Goal: Find specific page/section: Find specific page/section

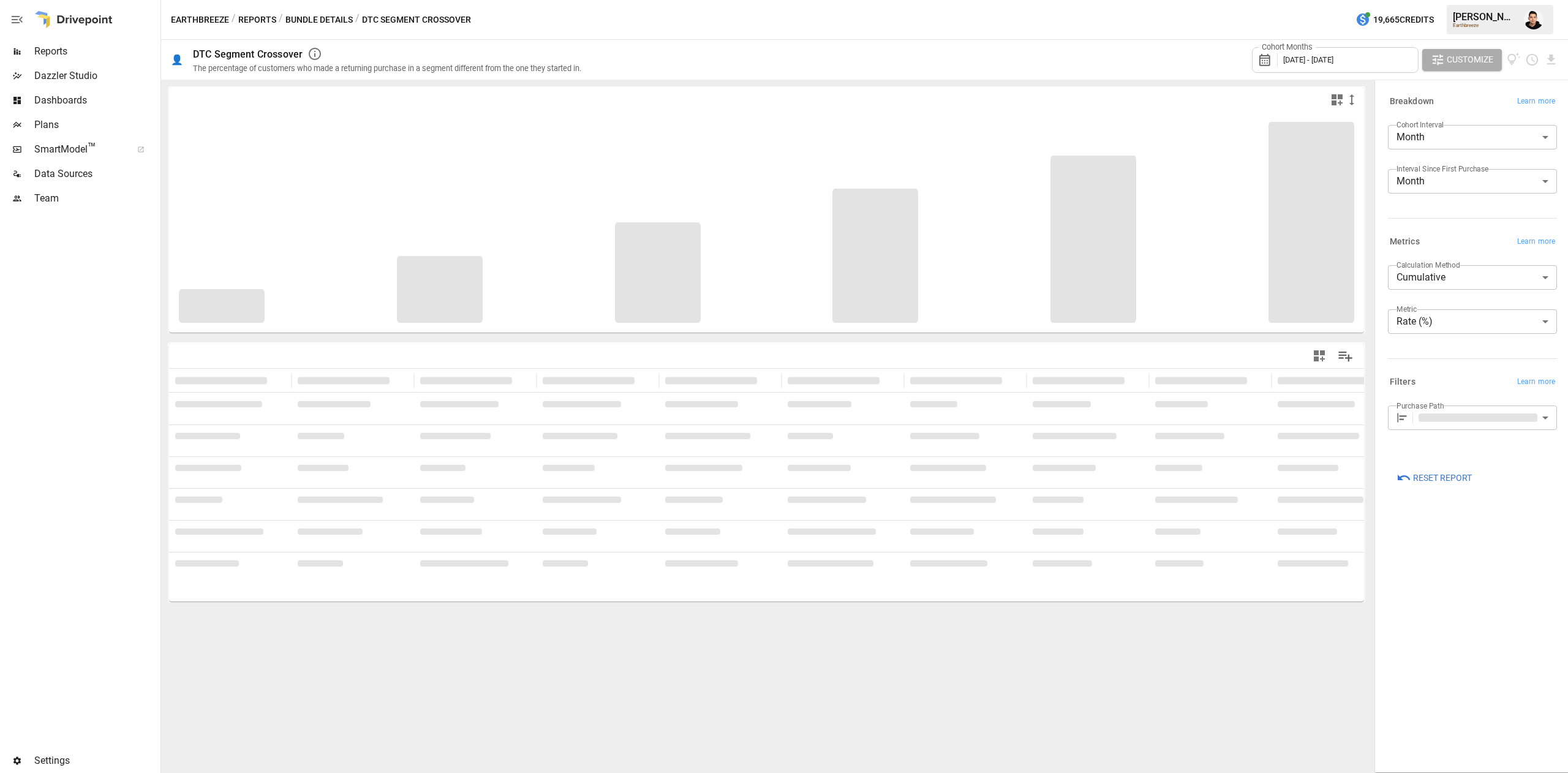
type input "**********"
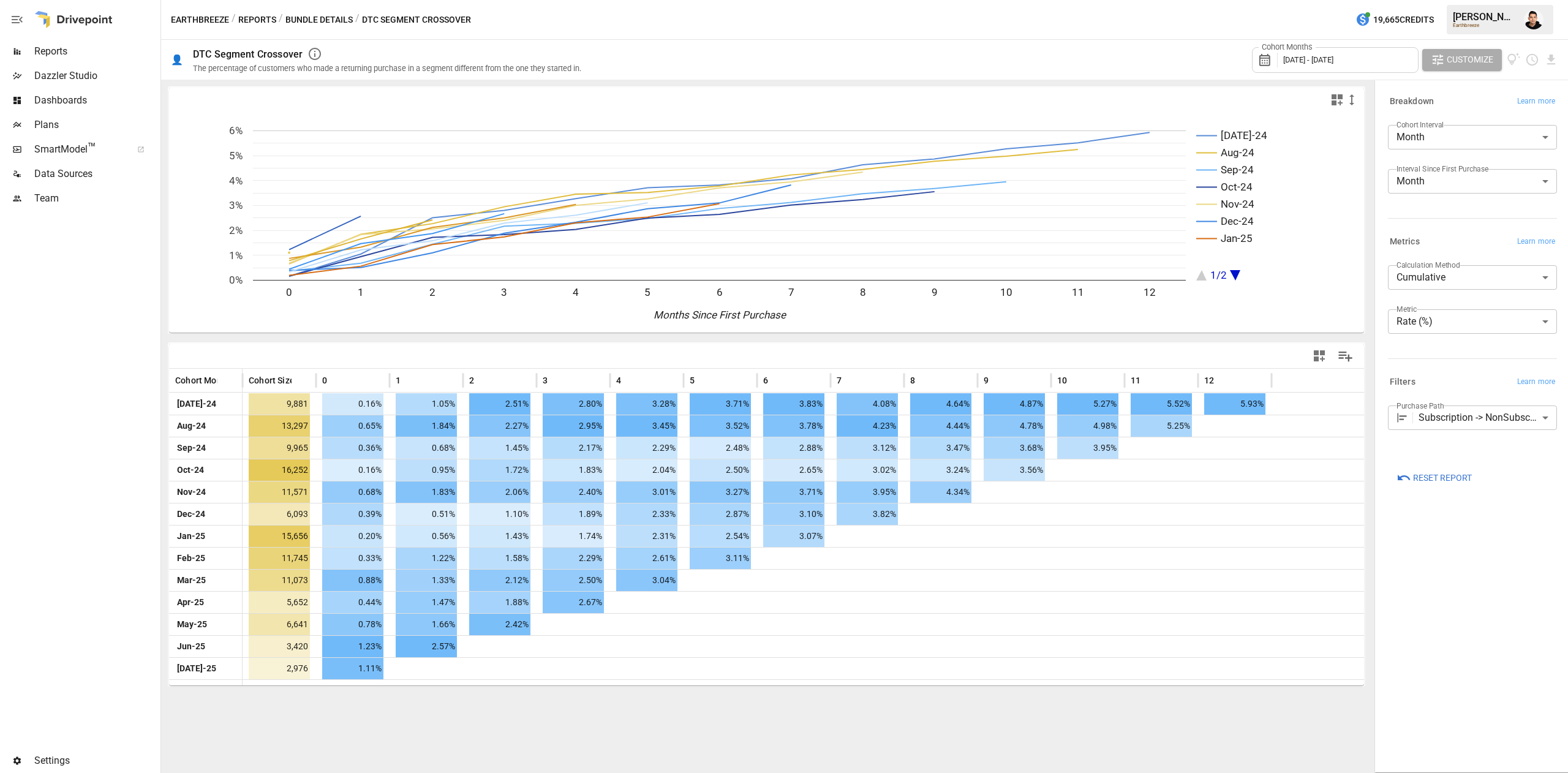
click at [96, 117] on span "Plans" at bounding box center [96, 124] width 124 height 14
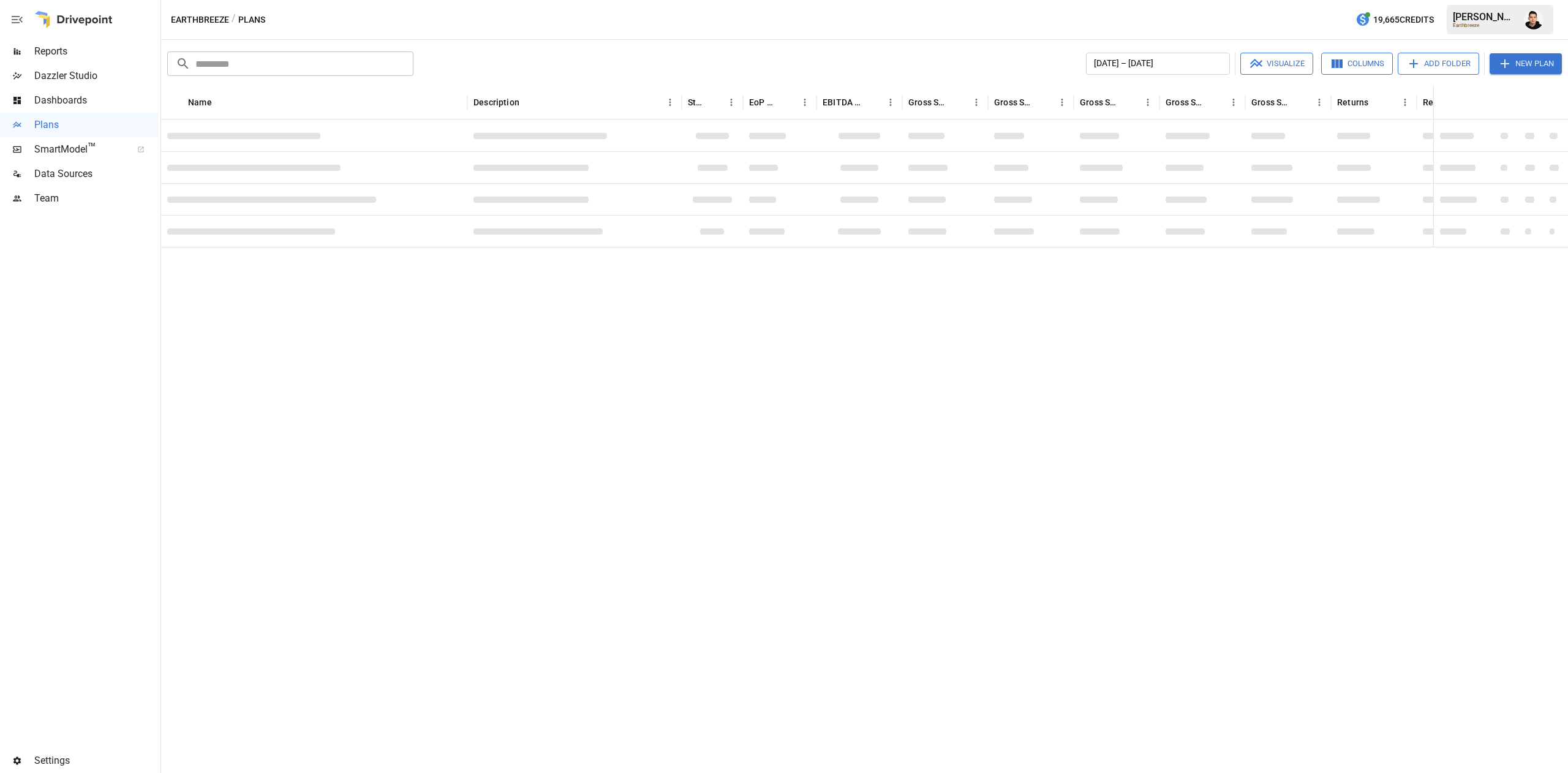
click at [75, 47] on span "Reports" at bounding box center [96, 51] width 124 height 14
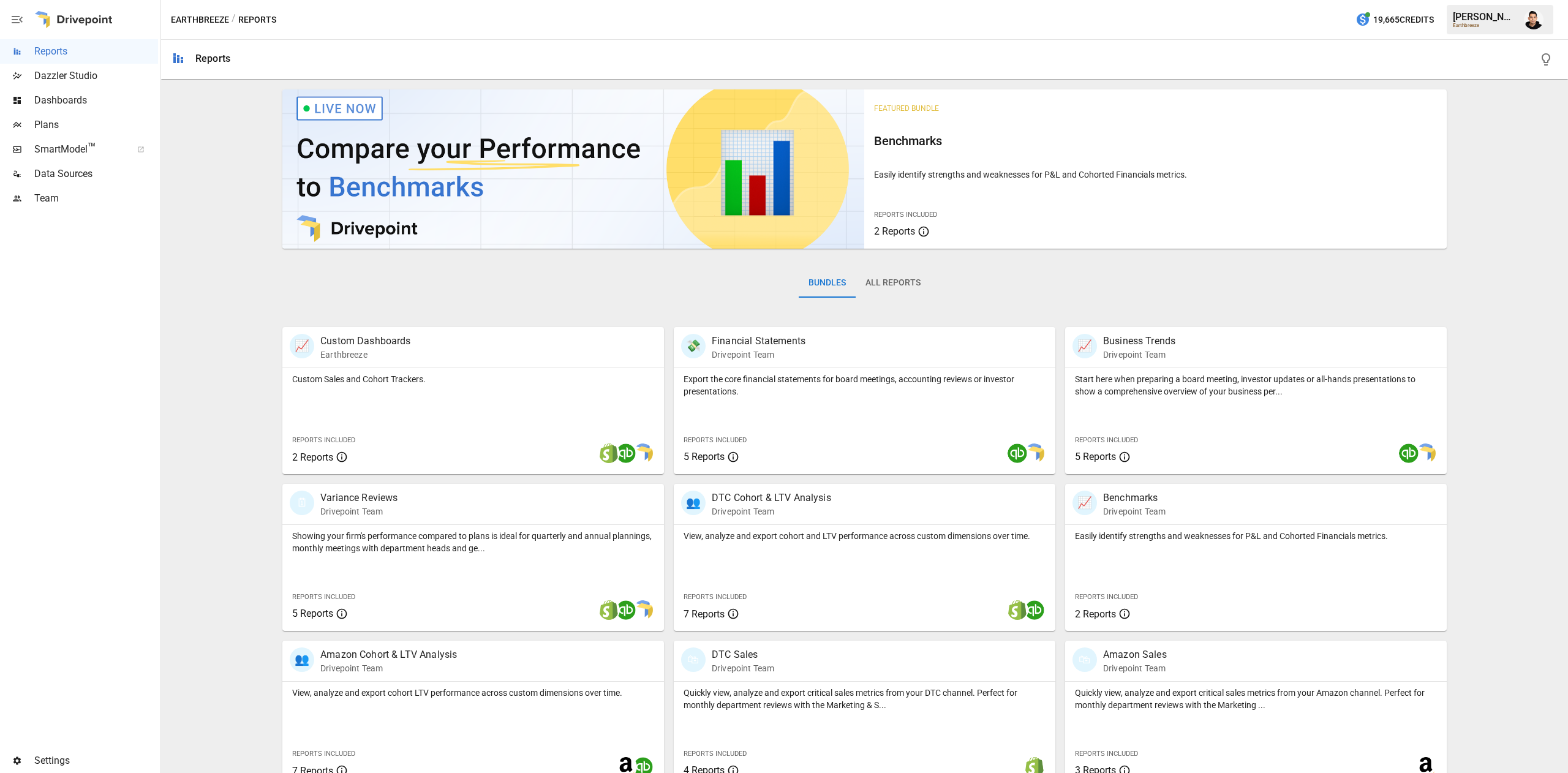
click at [113, 122] on span "Plans" at bounding box center [96, 124] width 124 height 14
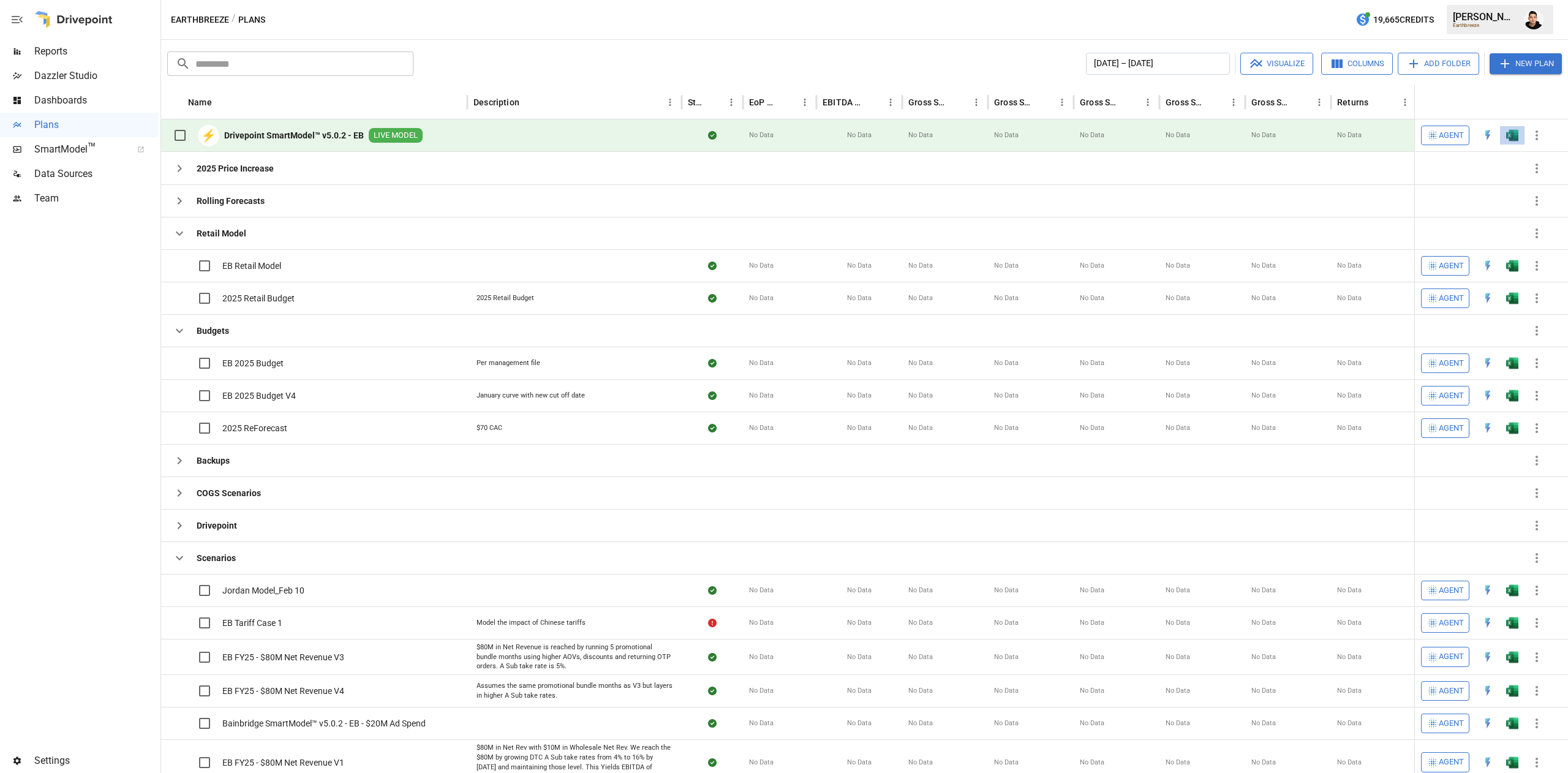
click at [1516, 127] on button "button" at bounding box center [1512, 135] width 39 height 19
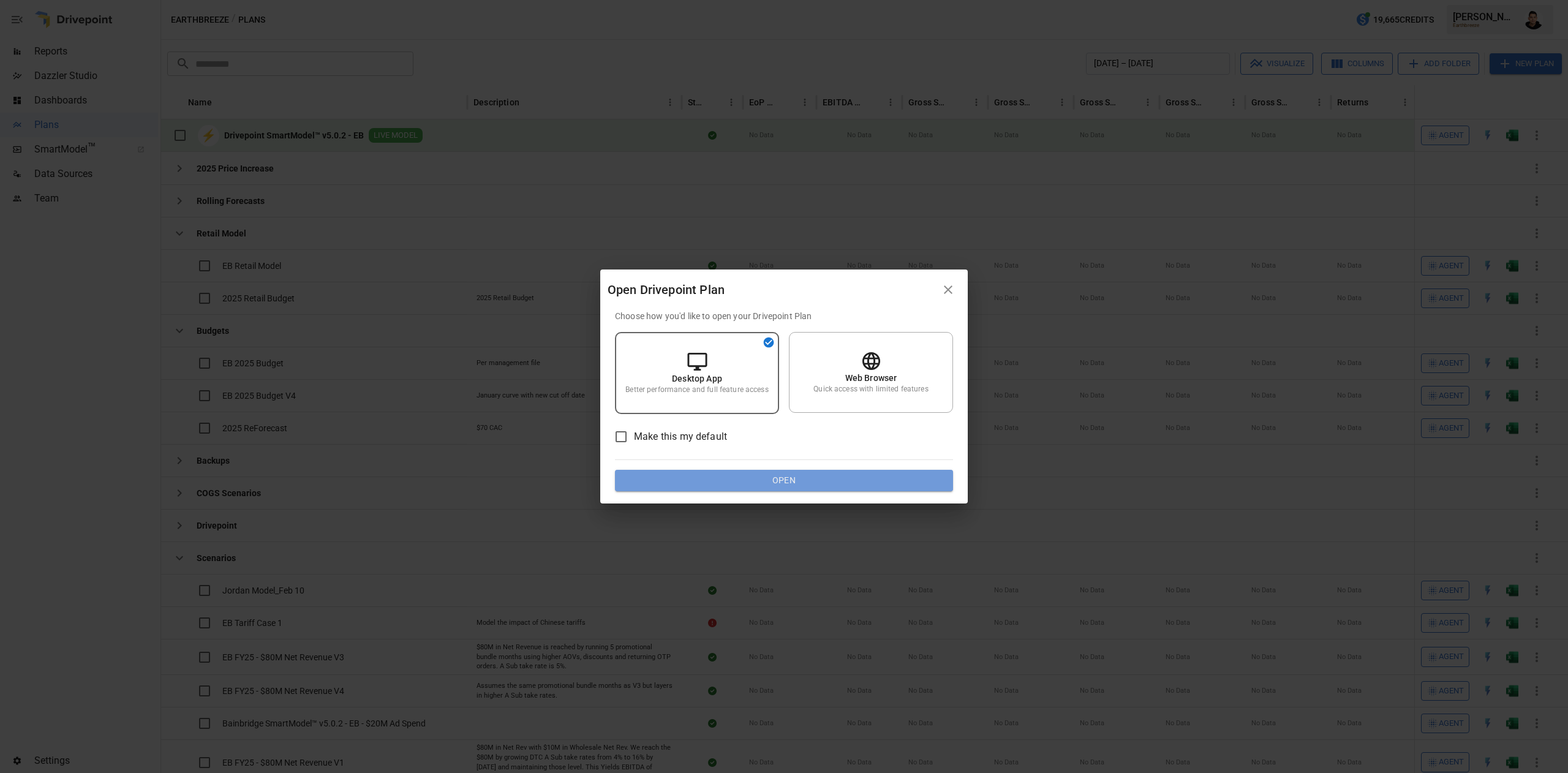
click at [893, 484] on button "Open" at bounding box center [784, 481] width 338 height 22
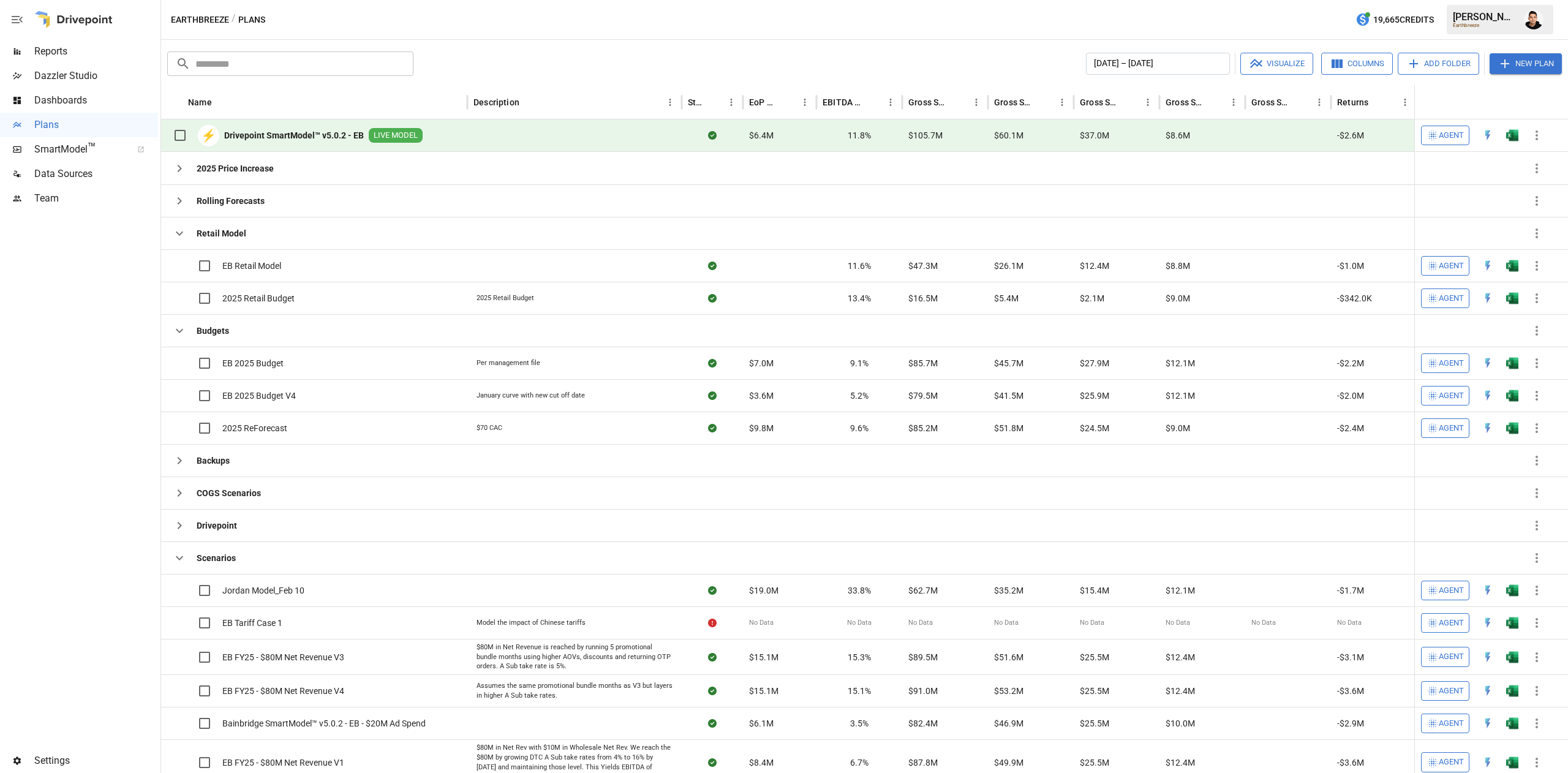
click at [1504, 124] on div at bounding box center [1512, 136] width 25 height 32
click at [1523, 139] on button "button" at bounding box center [1512, 135] width 39 height 19
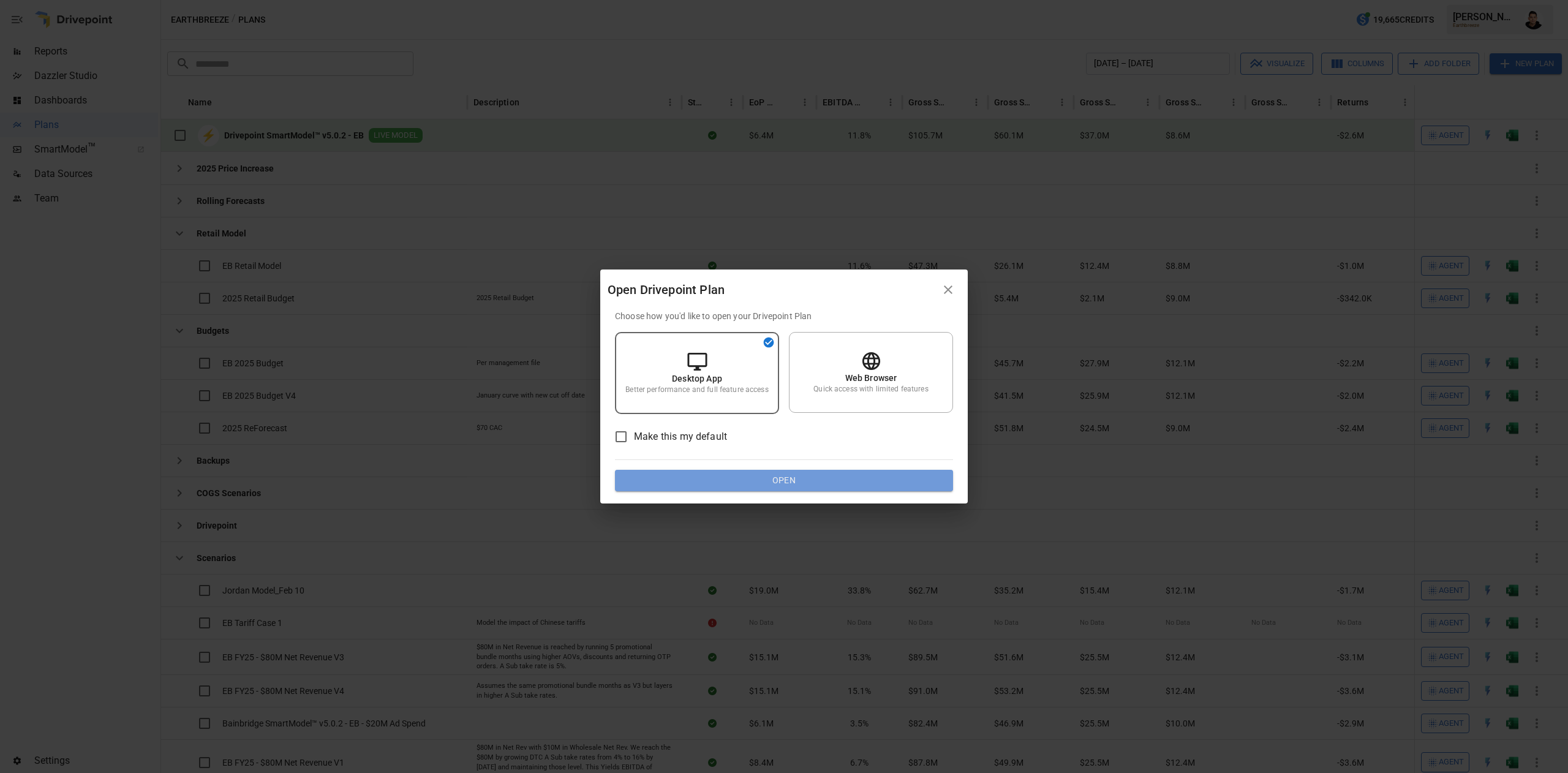
click at [856, 475] on button "Open" at bounding box center [784, 481] width 338 height 22
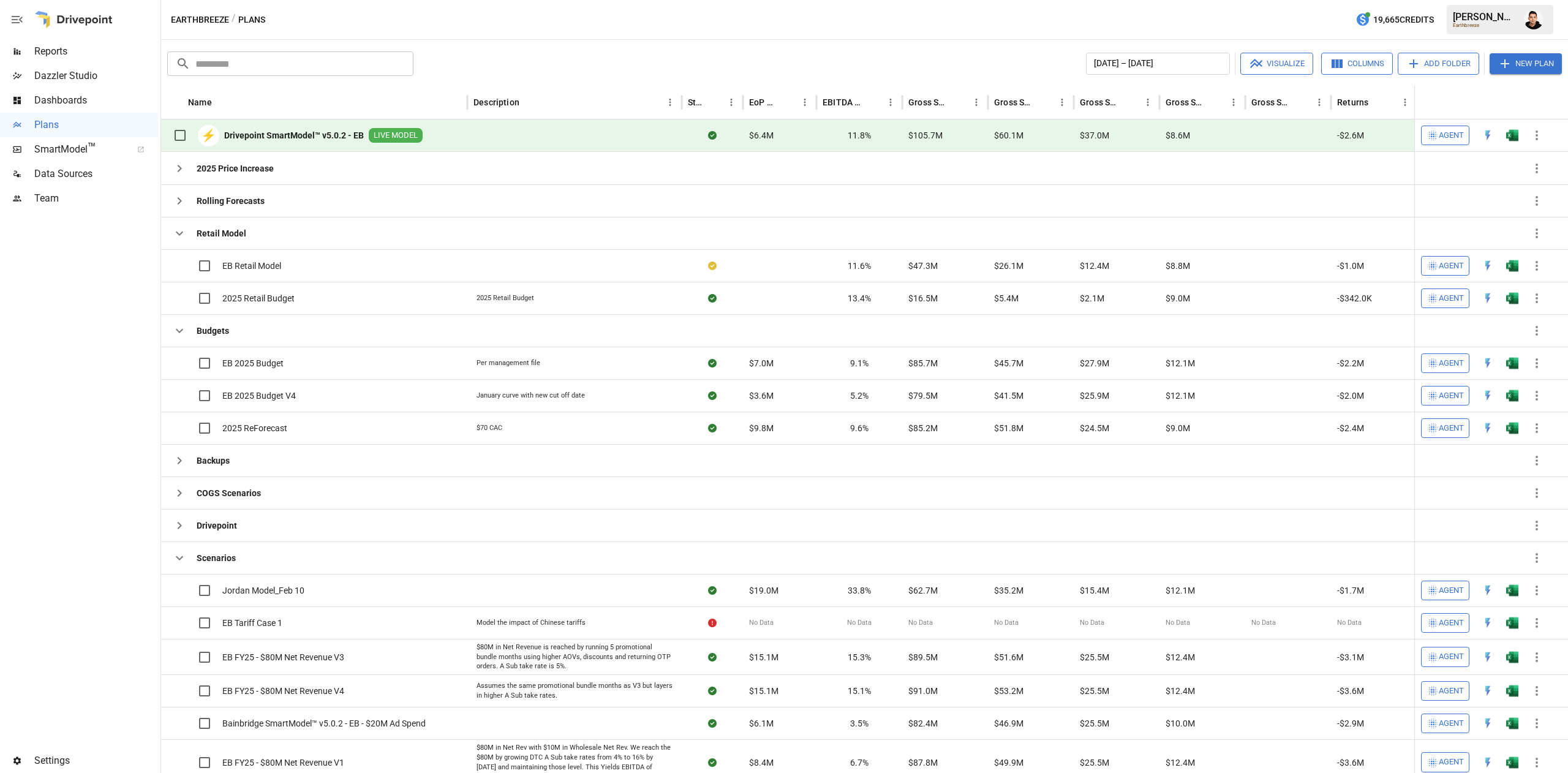
click at [1538, 20] on img "Francisco Sanchez" at bounding box center [1533, 20] width 20 height 20
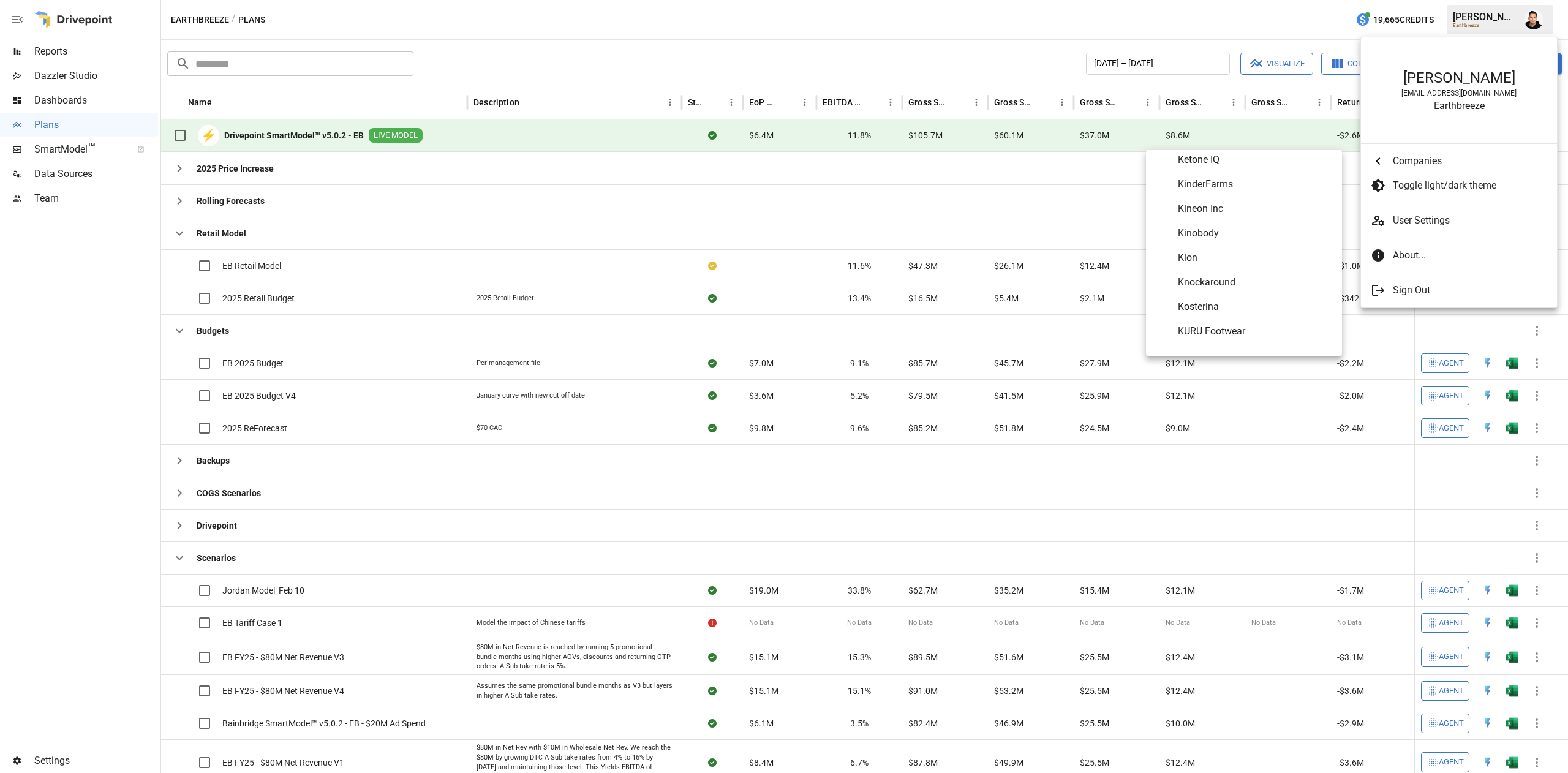
scroll to position [4053, 0]
click at [1233, 259] on span "Mad Rabbit" at bounding box center [1255, 252] width 155 height 14
